Goal: Find specific page/section: Find specific page/section

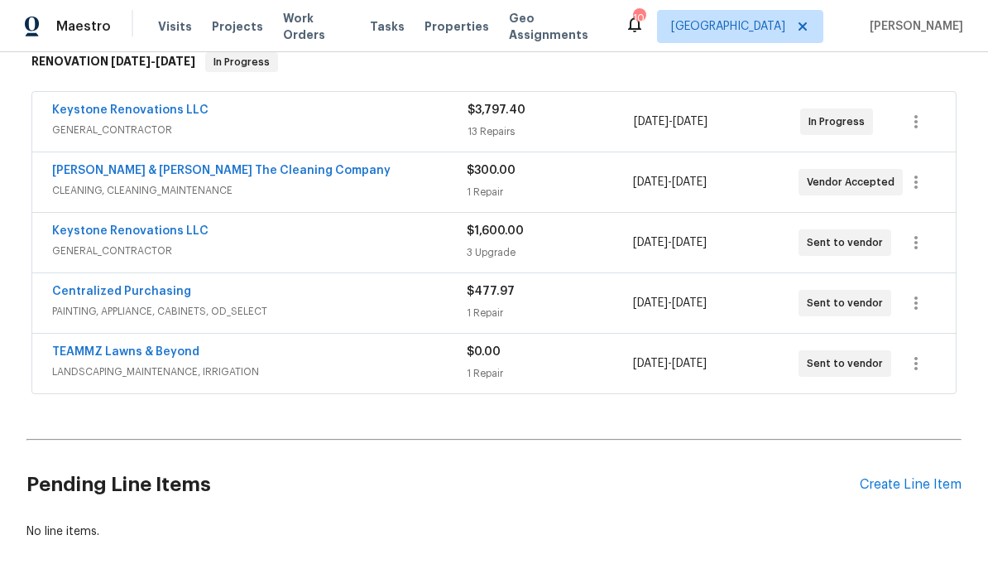
scroll to position [276, 0]
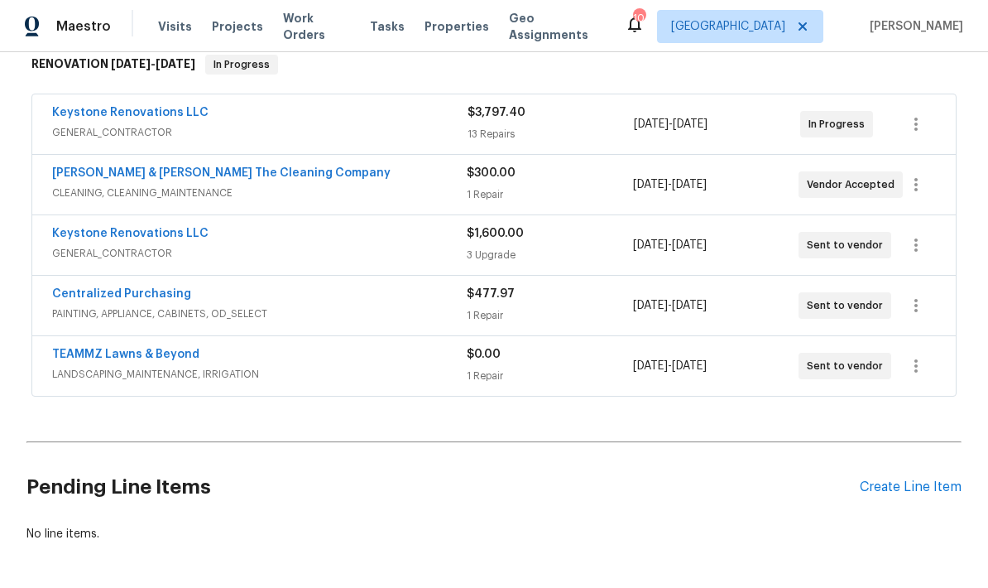
click at [320, 369] on span "LANDSCAPING_MAINTENANCE, IRRIGATION" at bounding box center [259, 374] width 415 height 17
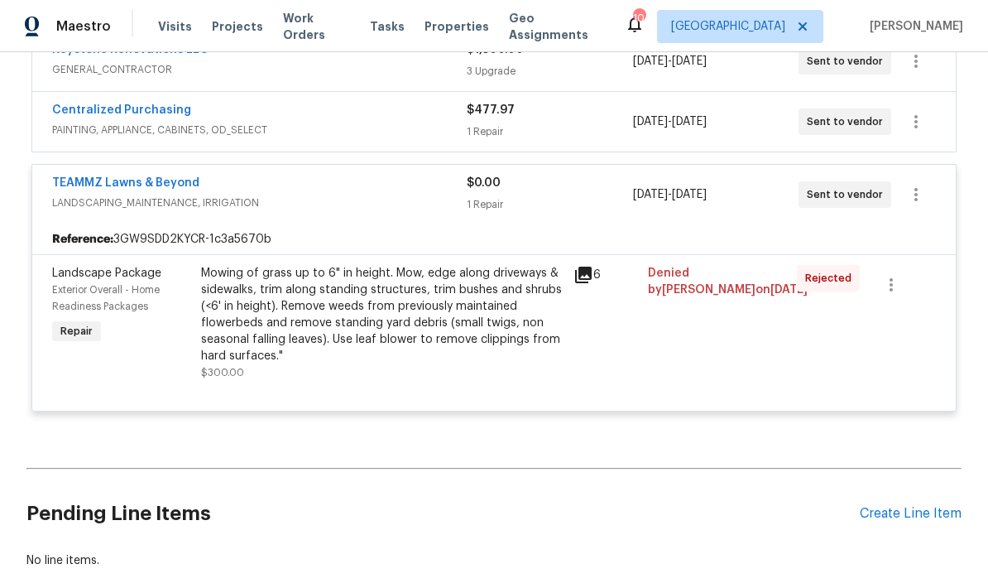
scroll to position [450, 0]
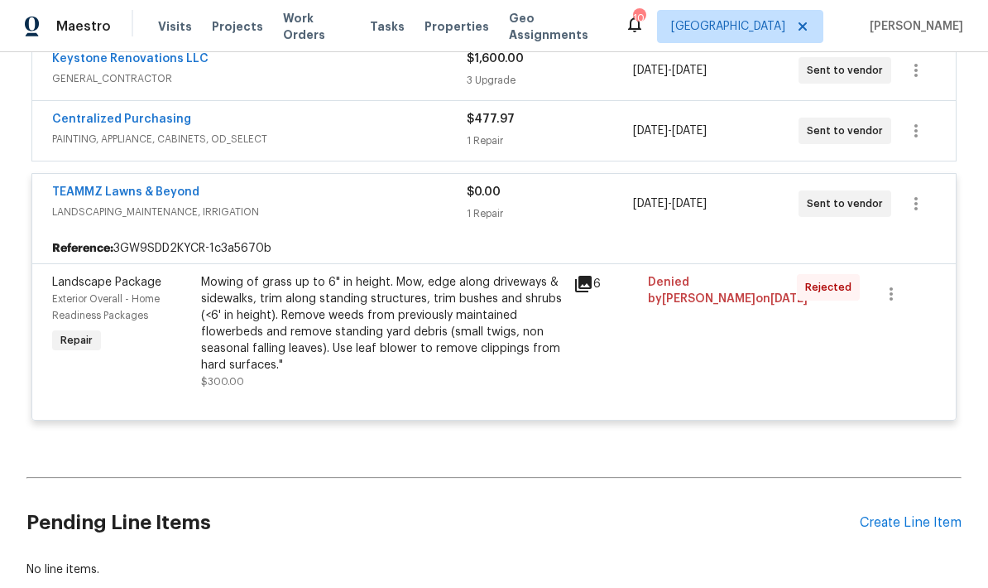
click at [469, 388] on div "Mowing of grass up to 6" in height. Mow, edge along driveways & sidewalks, trim…" at bounding box center [382, 332] width 362 height 116
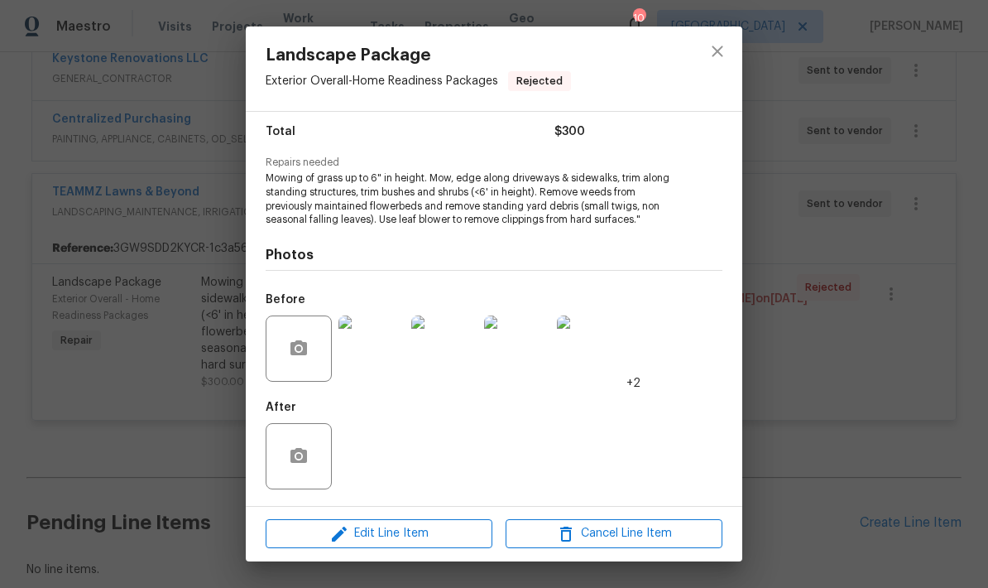
scroll to position [135, 0]
click at [512, 357] on img at bounding box center [517, 348] width 66 height 66
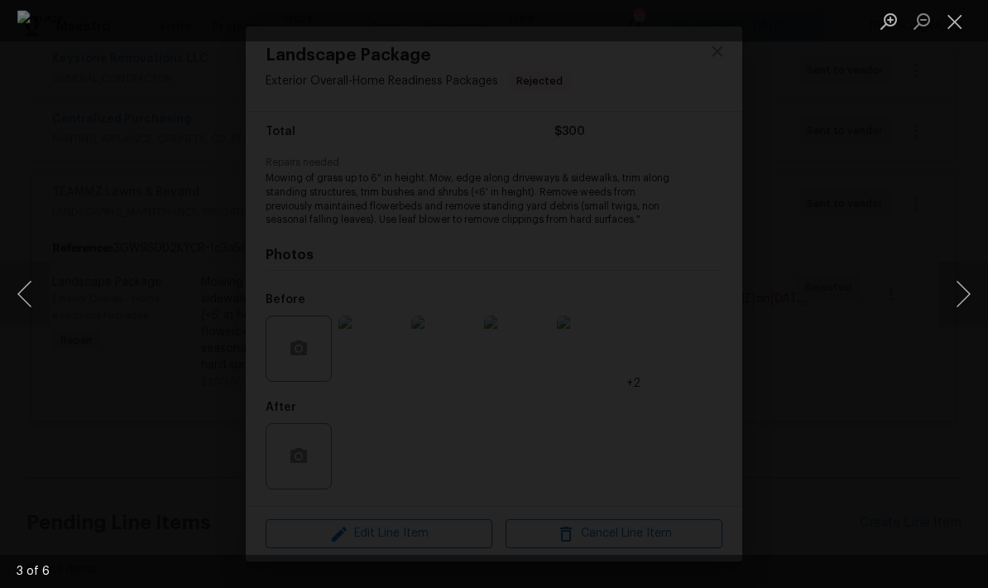
click at [953, 28] on button "Close lightbox" at bounding box center [954, 21] width 33 height 29
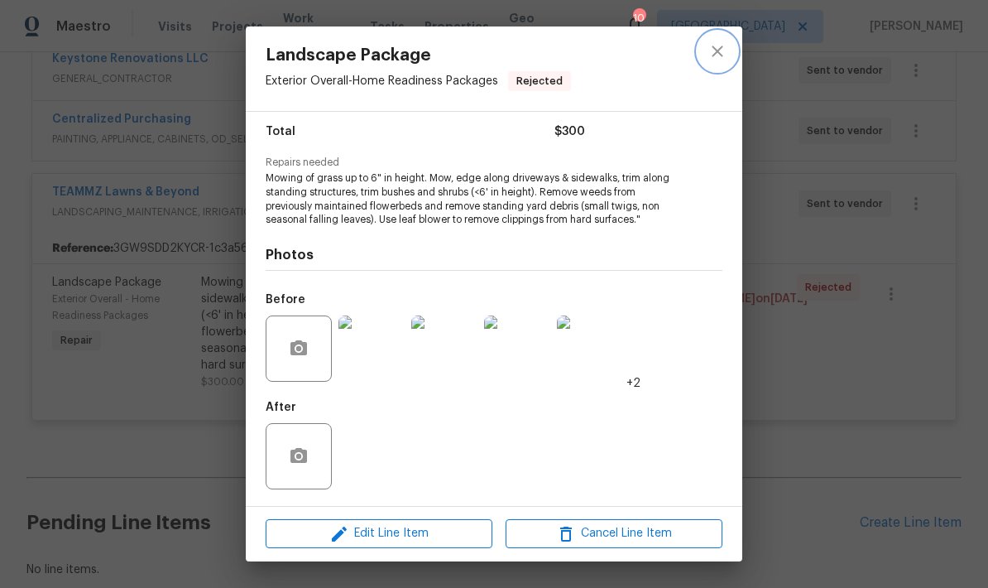
click at [709, 54] on icon "close" at bounding box center [718, 51] width 20 height 20
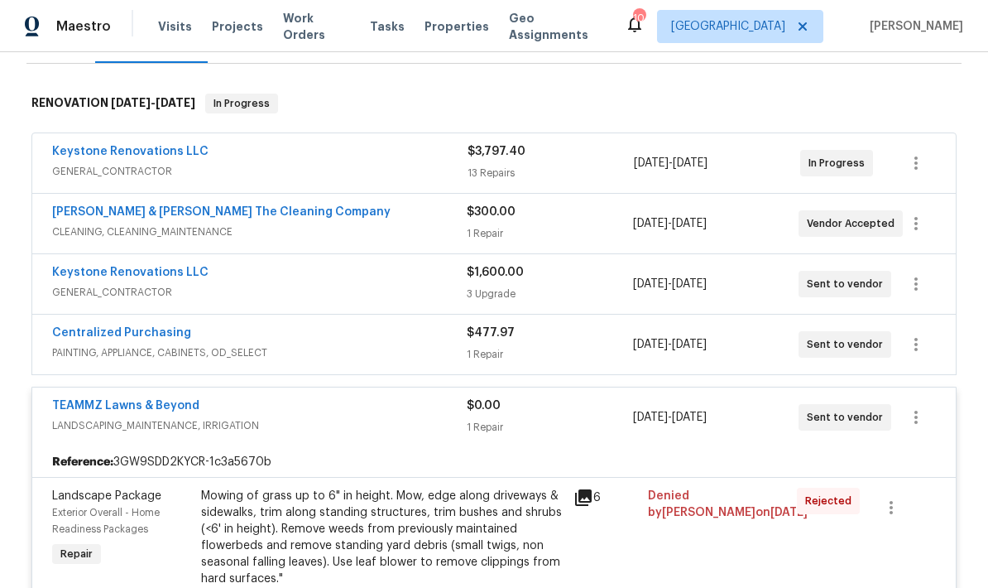
scroll to position [238, 0]
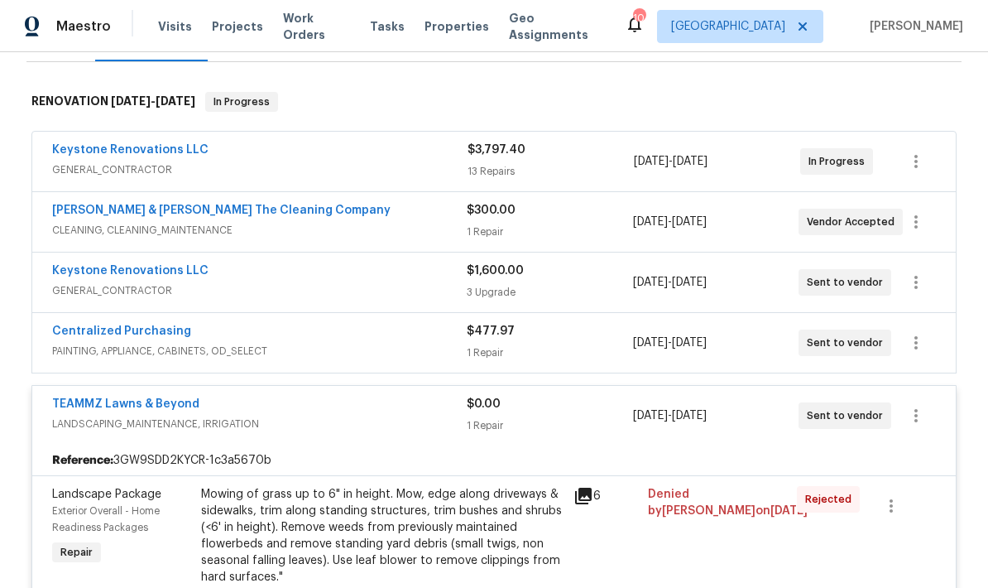
click at [531, 166] on div "13 Repairs" at bounding box center [551, 171] width 166 height 17
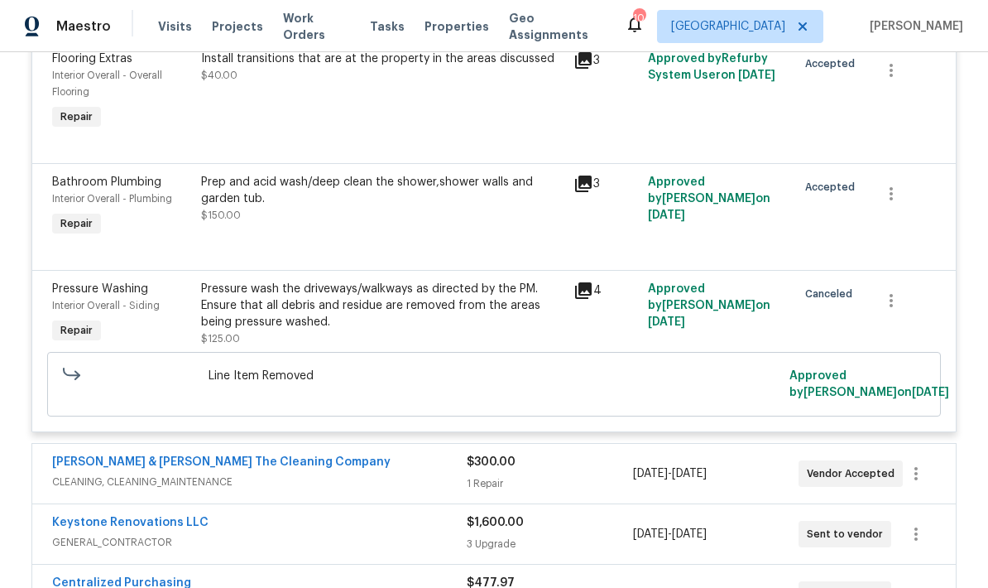
scroll to position [2366, 0]
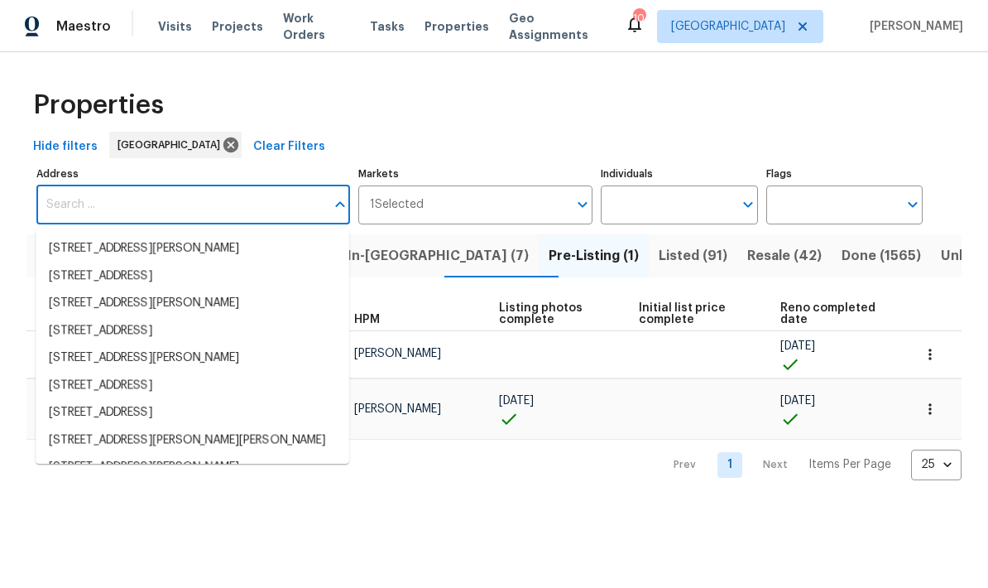
scroll to position [106, 0]
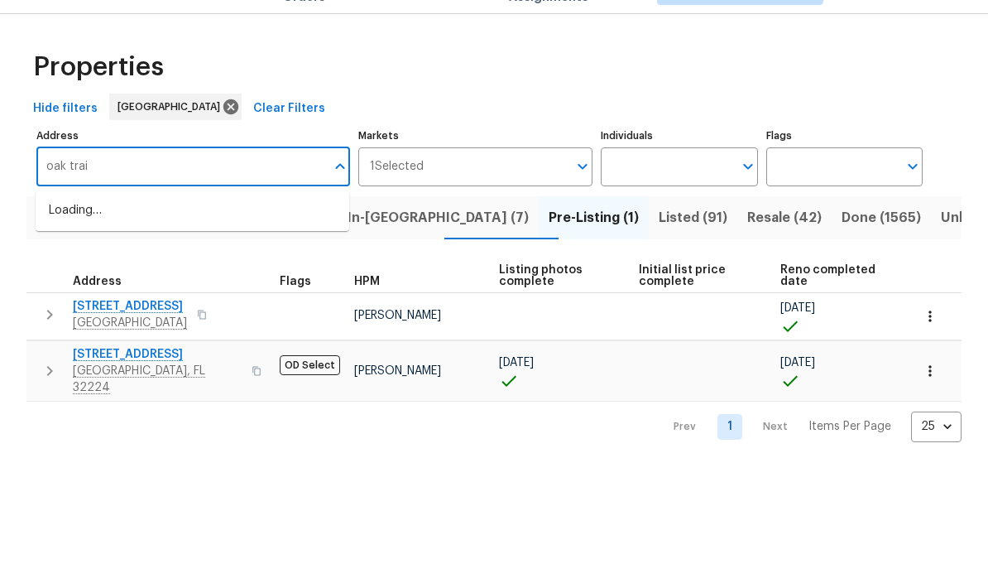
type input "oak trail"
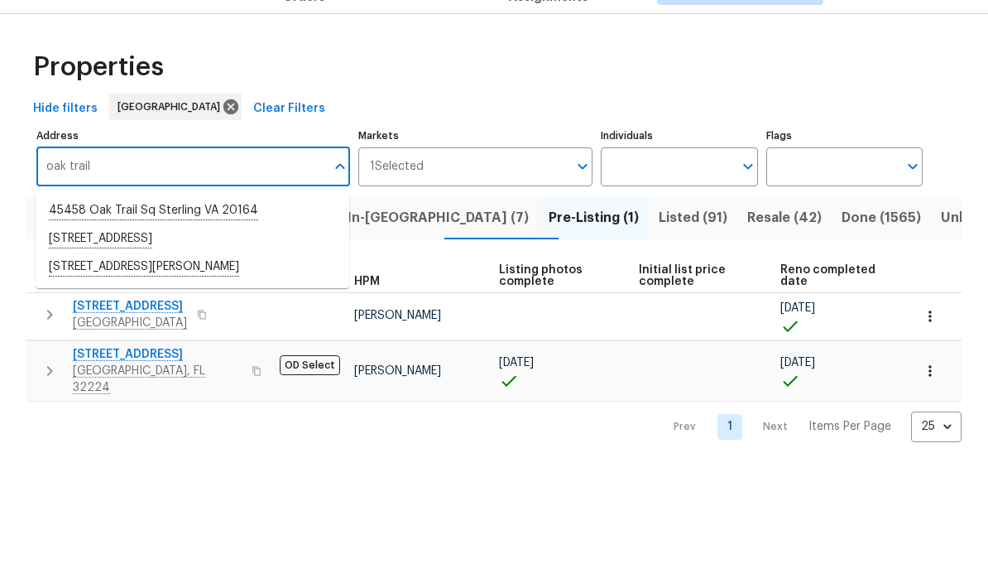
click at [204, 263] on li "5301 Oak Trail Ln Jacksonville FL 32209" at bounding box center [193, 277] width 314 height 28
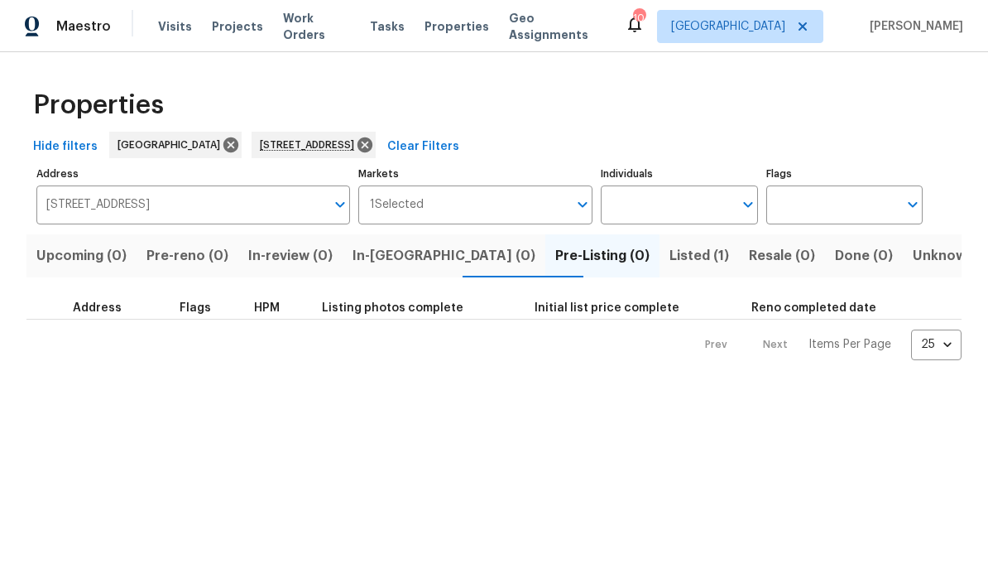
click at [669, 256] on span "Listed (1)" at bounding box center [699, 255] width 60 height 23
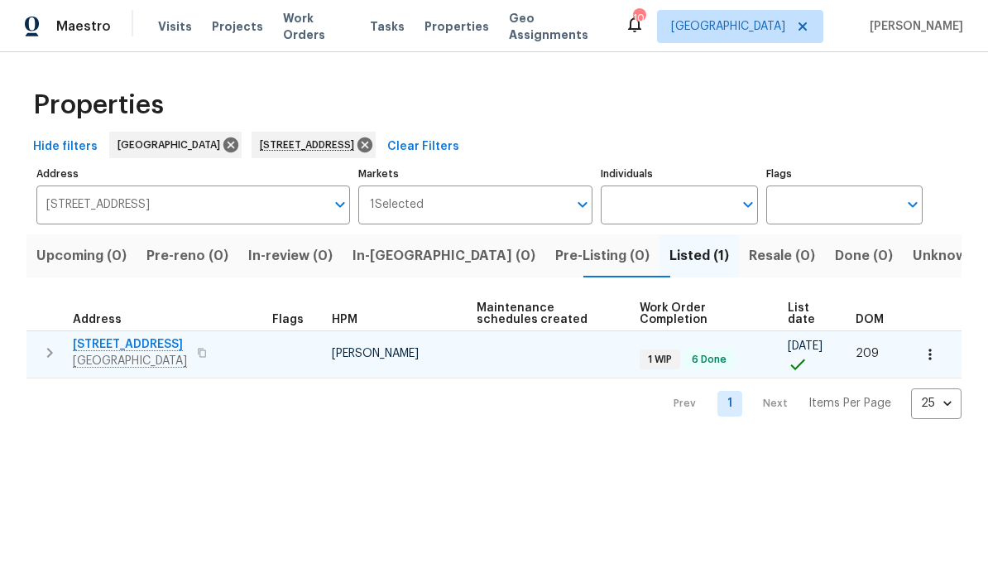
click at [148, 344] on span "5301 Oak Trail Ln" at bounding box center [130, 344] width 114 height 17
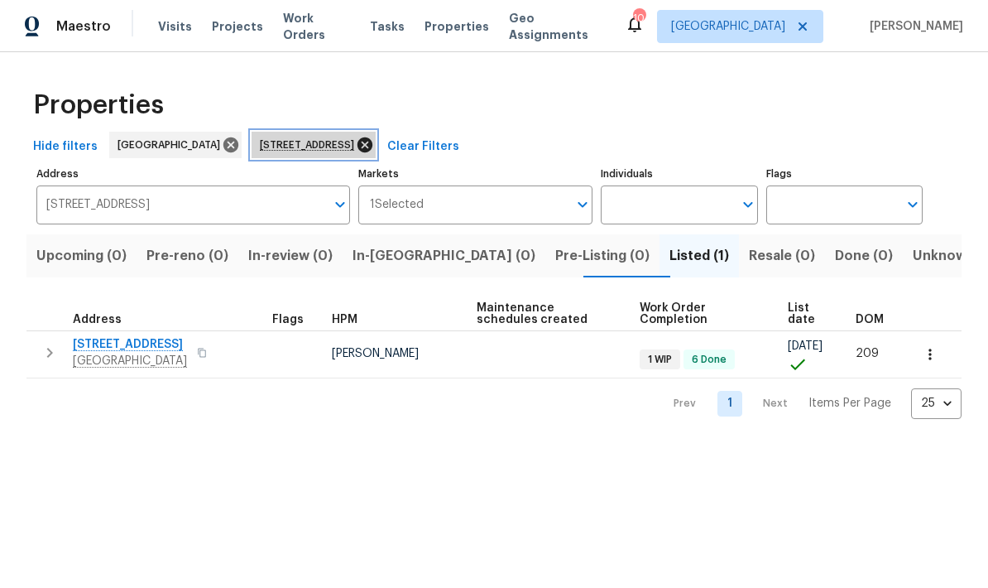
click at [372, 138] on icon at bounding box center [364, 144] width 15 height 15
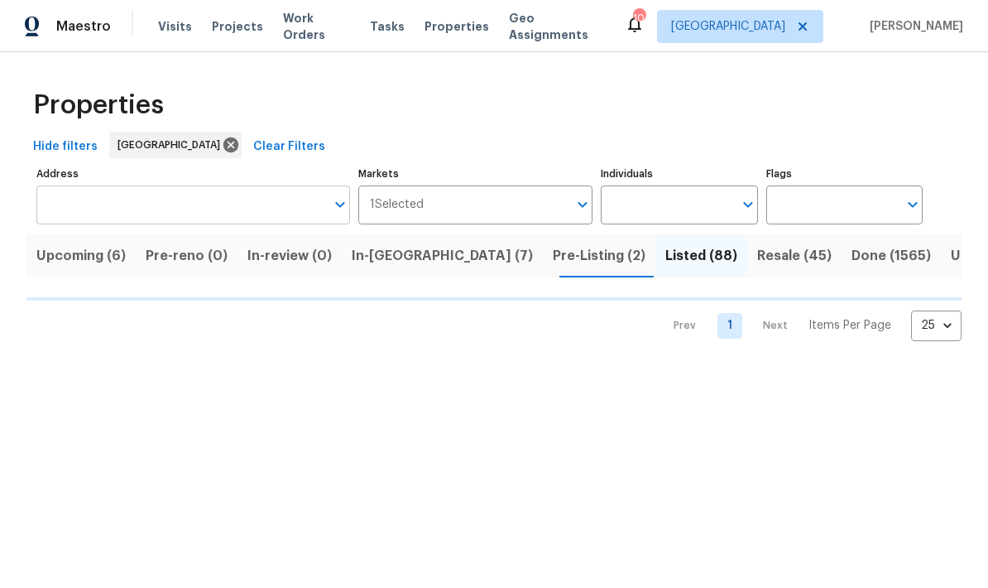
click at [203, 204] on input "Address" at bounding box center [180, 204] width 289 height 39
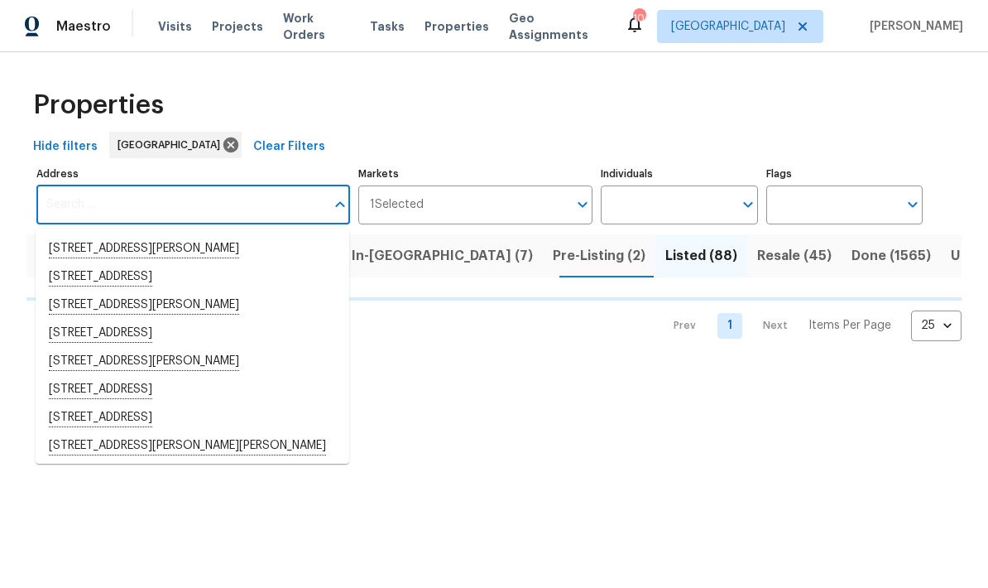
type input "c"
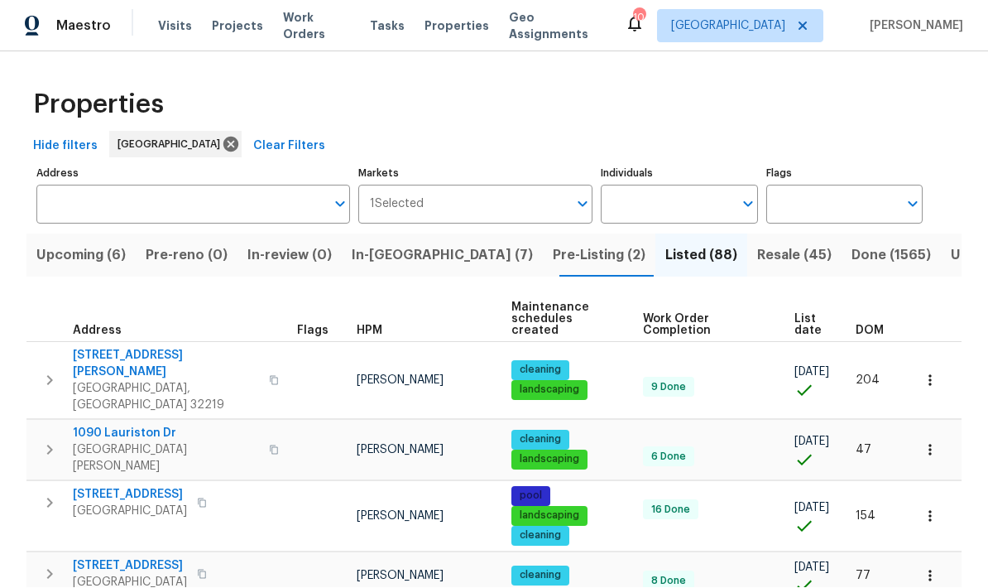
scroll to position [66, 0]
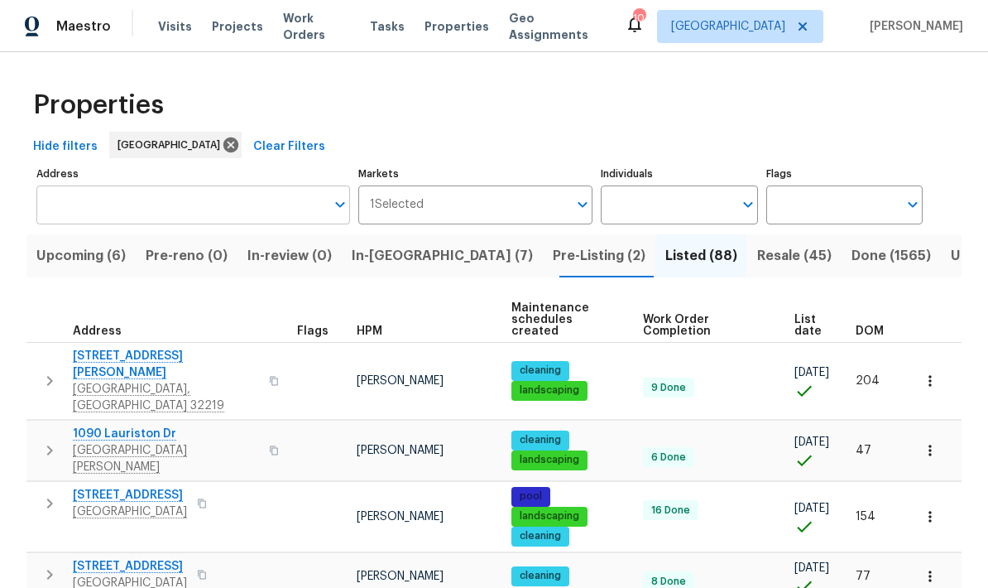
click at [250, 185] on input "Address" at bounding box center [180, 204] width 289 height 39
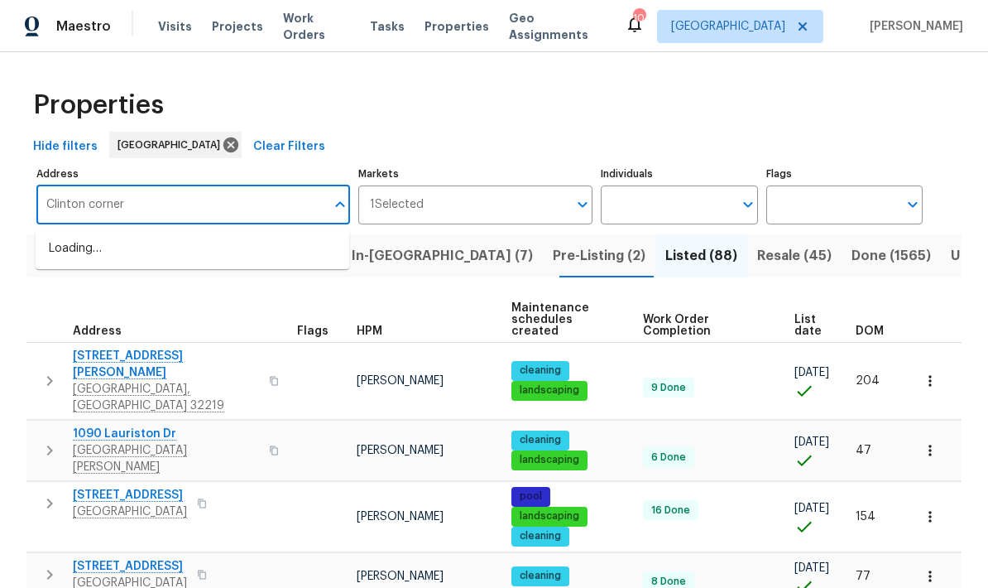
type input "Clinton corners"
click at [218, 235] on li "6899 Clinton Corners Dr W Jacksonville FL 32222" at bounding box center [193, 249] width 314 height 28
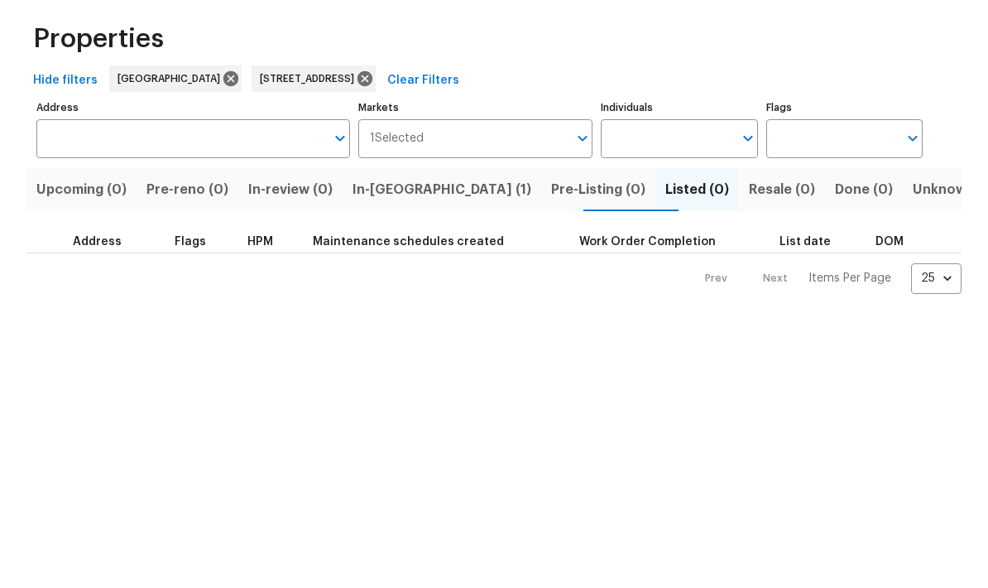
type input "6899 Clinton Corners Dr W Jacksonville FL 32222"
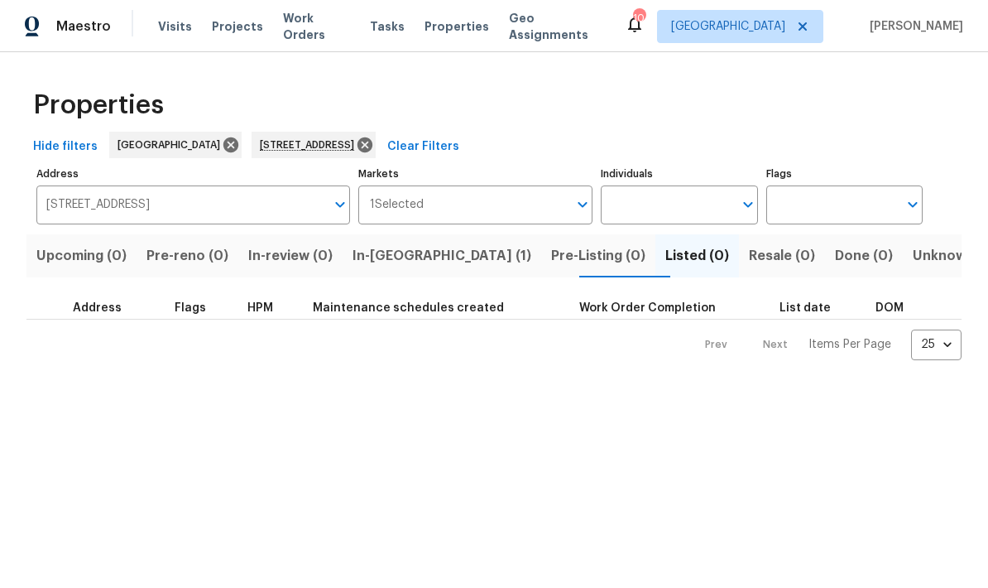
click at [409, 266] on span "In-reno (1)" at bounding box center [442, 255] width 179 height 23
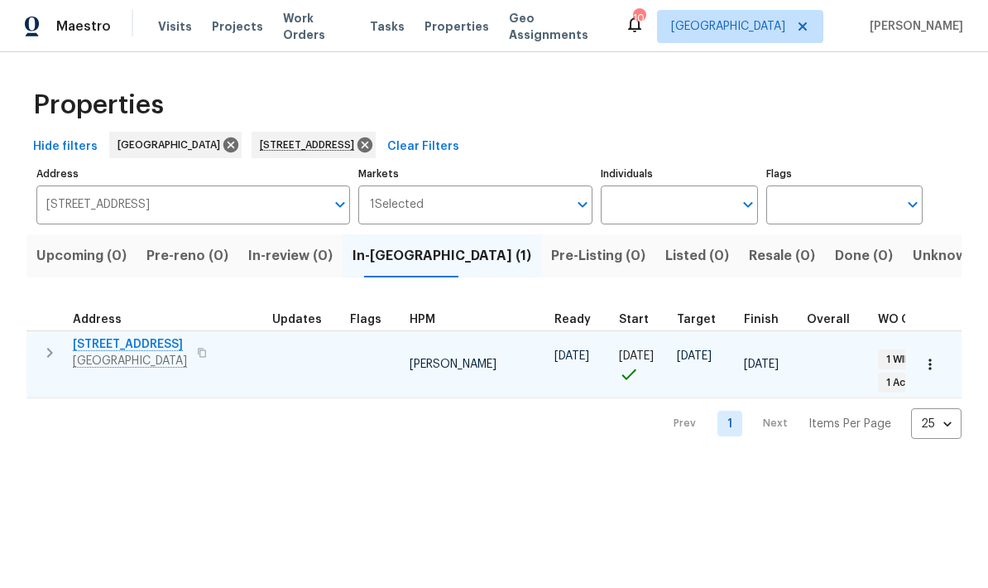
click at [54, 360] on icon "button" at bounding box center [50, 353] width 20 height 20
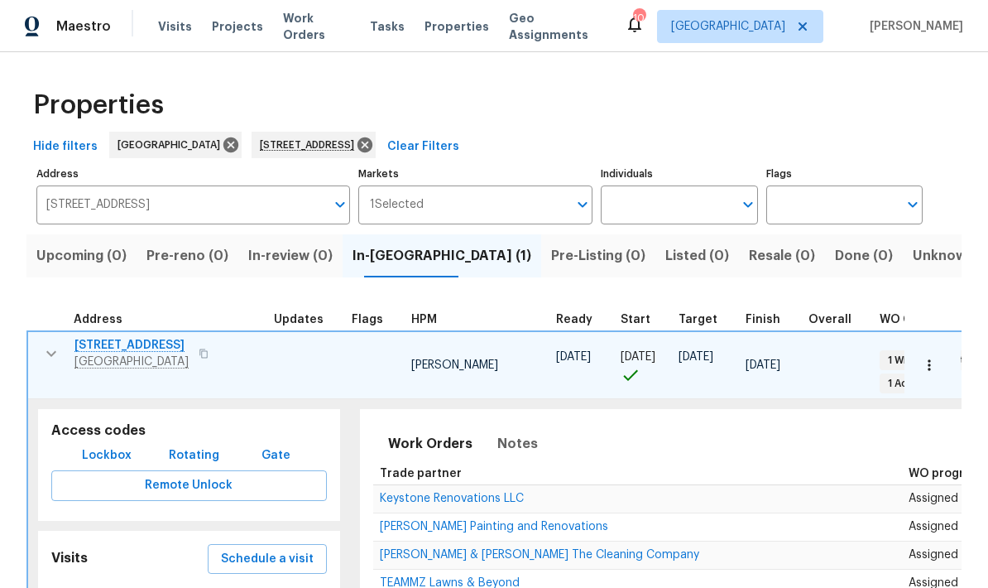
click at [117, 445] on span "Lockbox" at bounding box center [107, 455] width 50 height 21
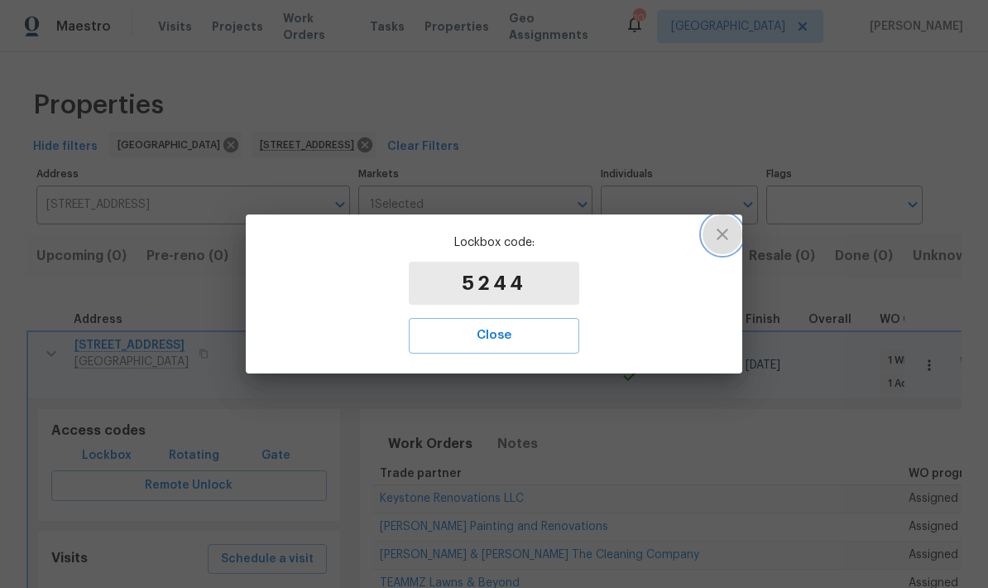
click at [712, 240] on icon "button" at bounding box center [722, 234] width 20 height 20
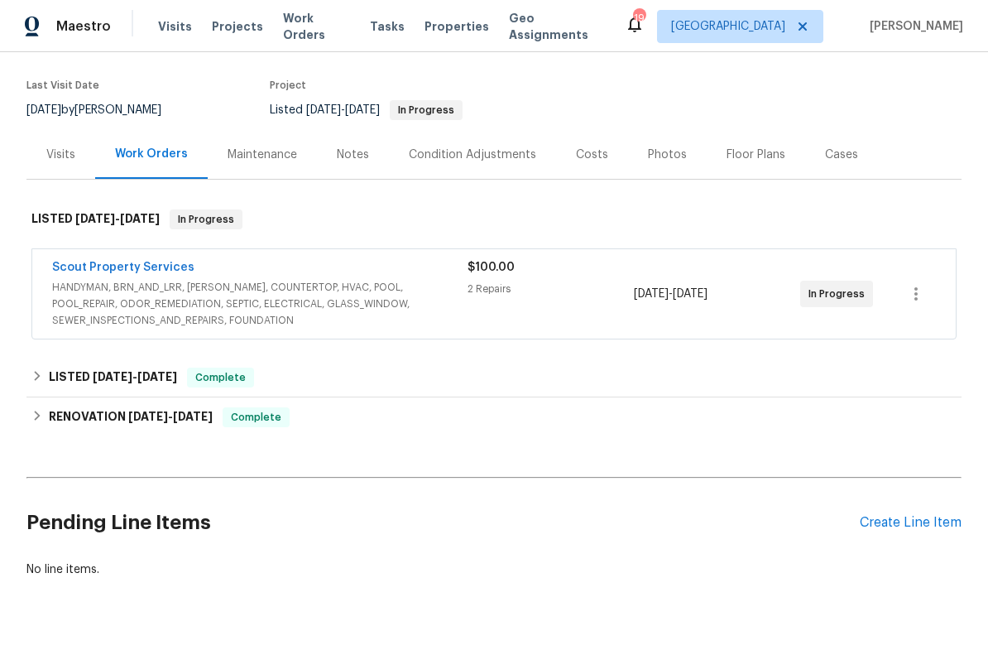
scroll to position [120, 0]
click at [355, 303] on span "HANDYMAN, BRN_AND_LRR, WELLS, COUNTERTOP, HVAC, POOL, POOL_REPAIR, ODOR_REMEDIA…" at bounding box center [259, 305] width 415 height 50
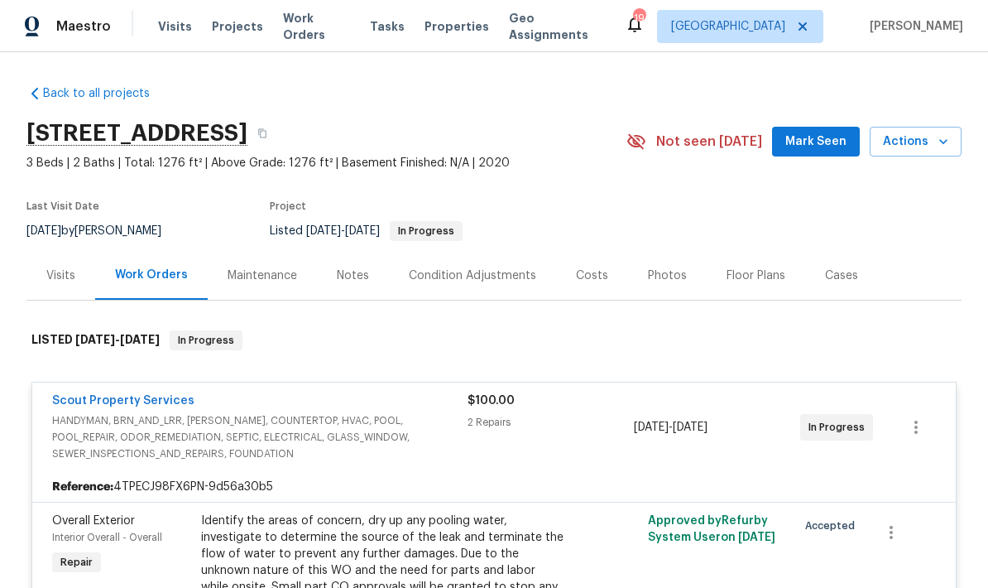
scroll to position [0, 0]
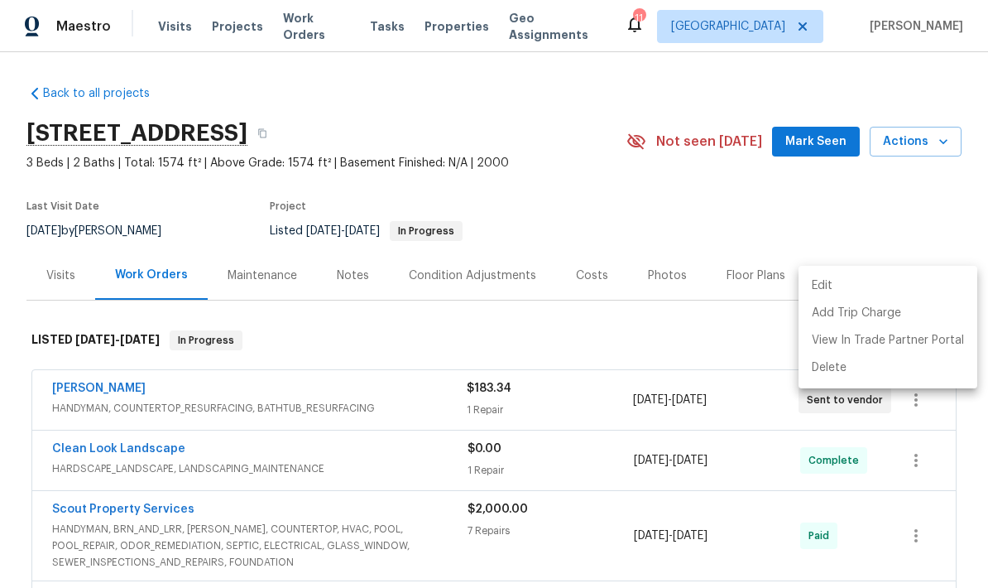
scroll to position [114, 0]
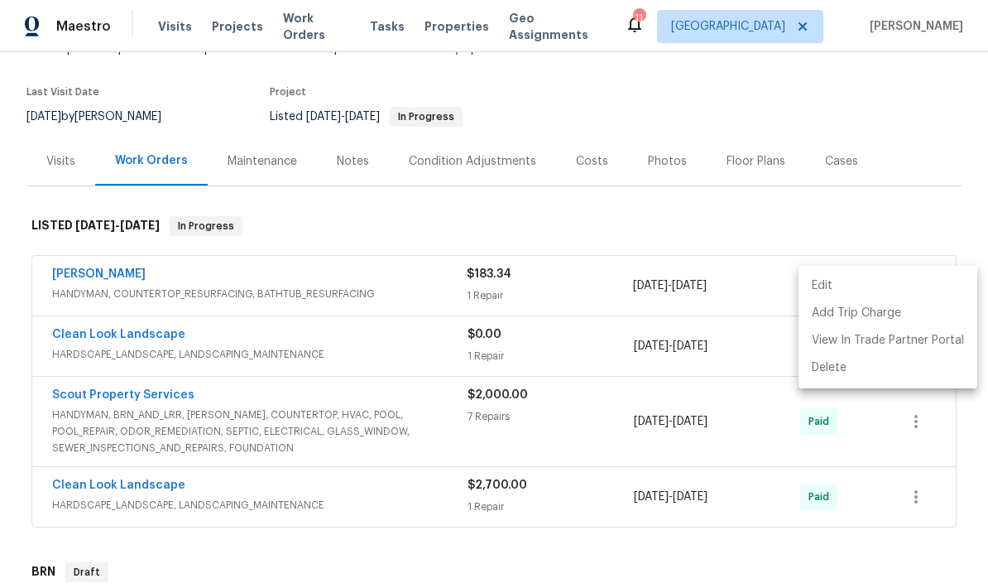
click at [657, 122] on div at bounding box center [494, 294] width 988 height 588
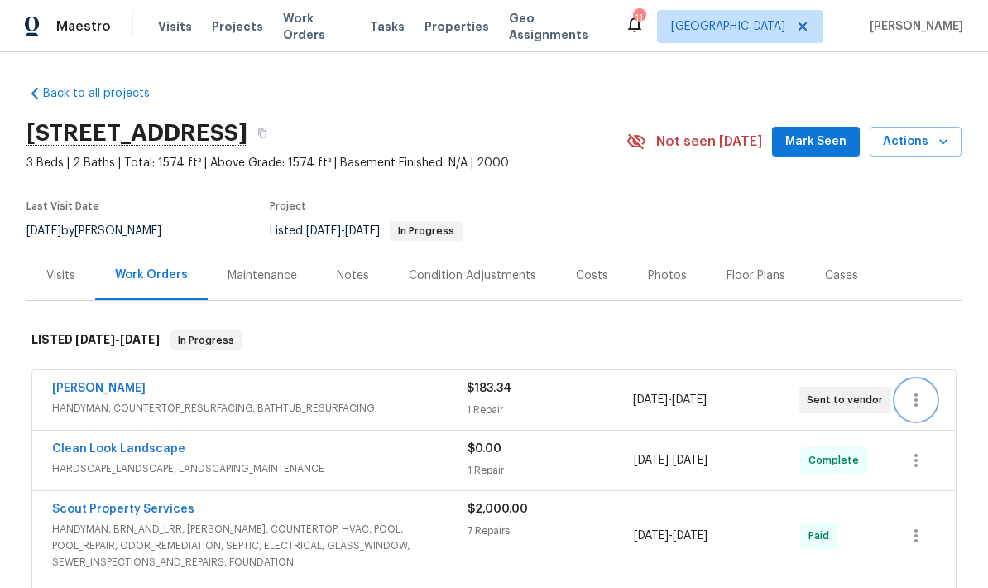
scroll to position [0, 0]
